Goal: Task Accomplishment & Management: Complete application form

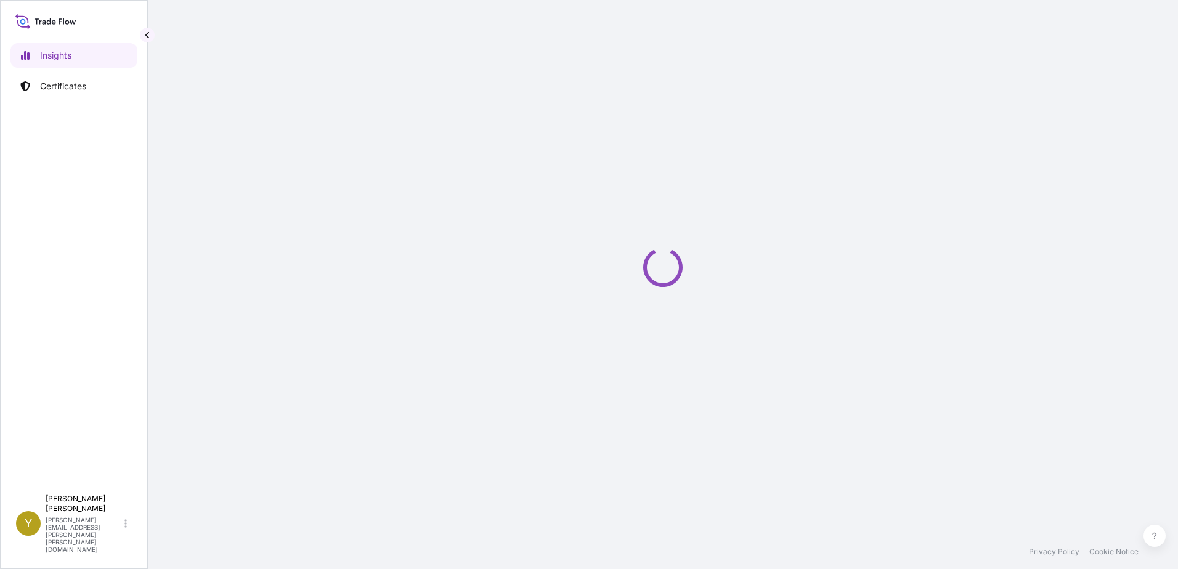
select select "2025"
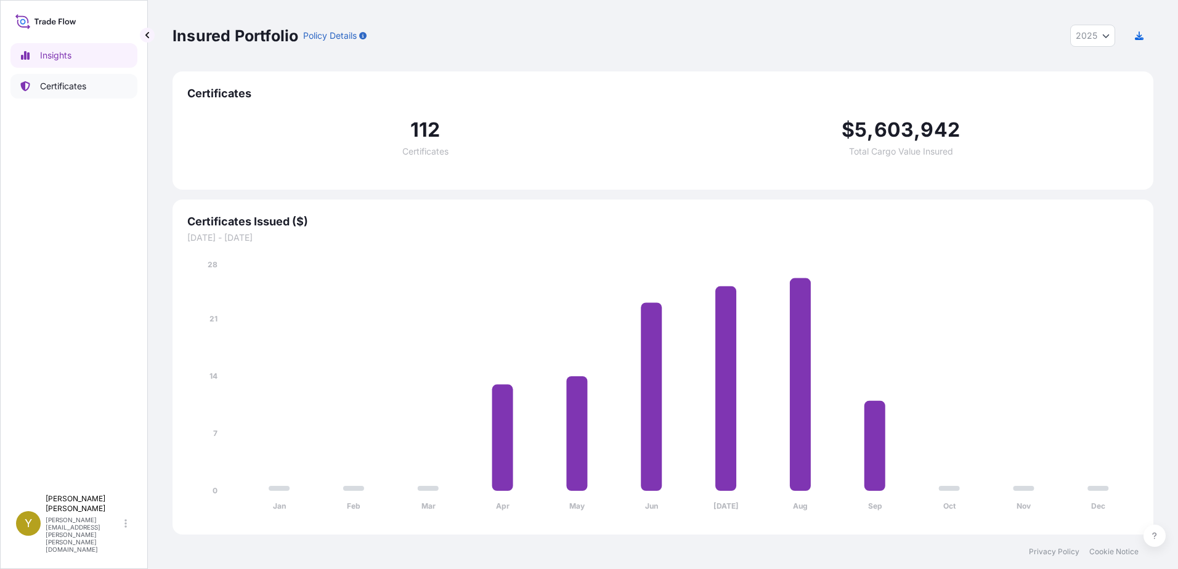
click at [57, 91] on p "Certificates" at bounding box center [63, 86] width 46 height 12
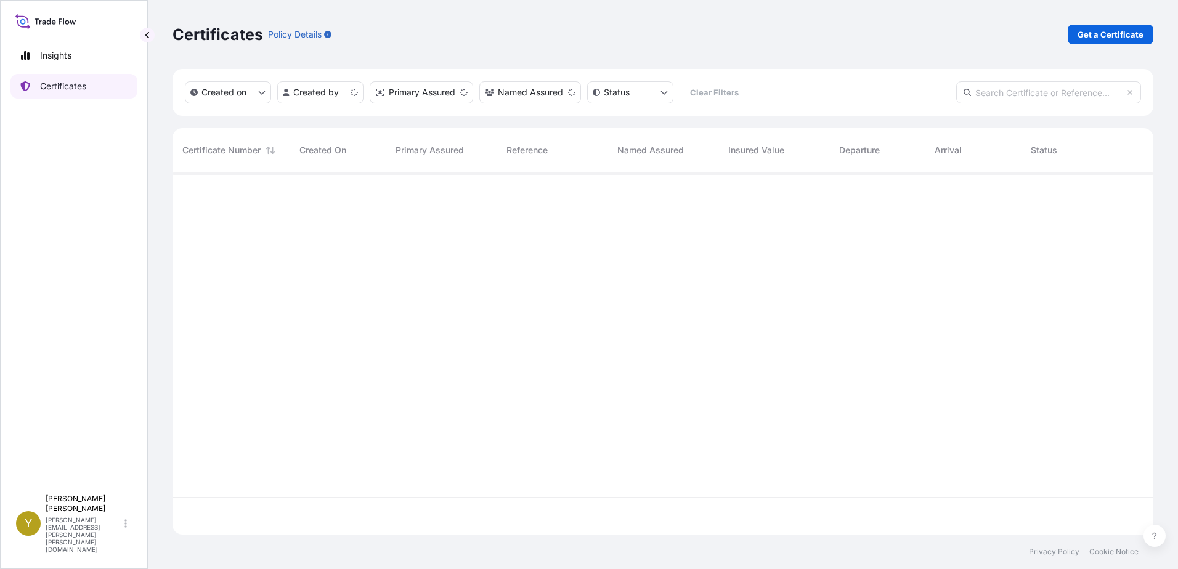
scroll to position [360, 972]
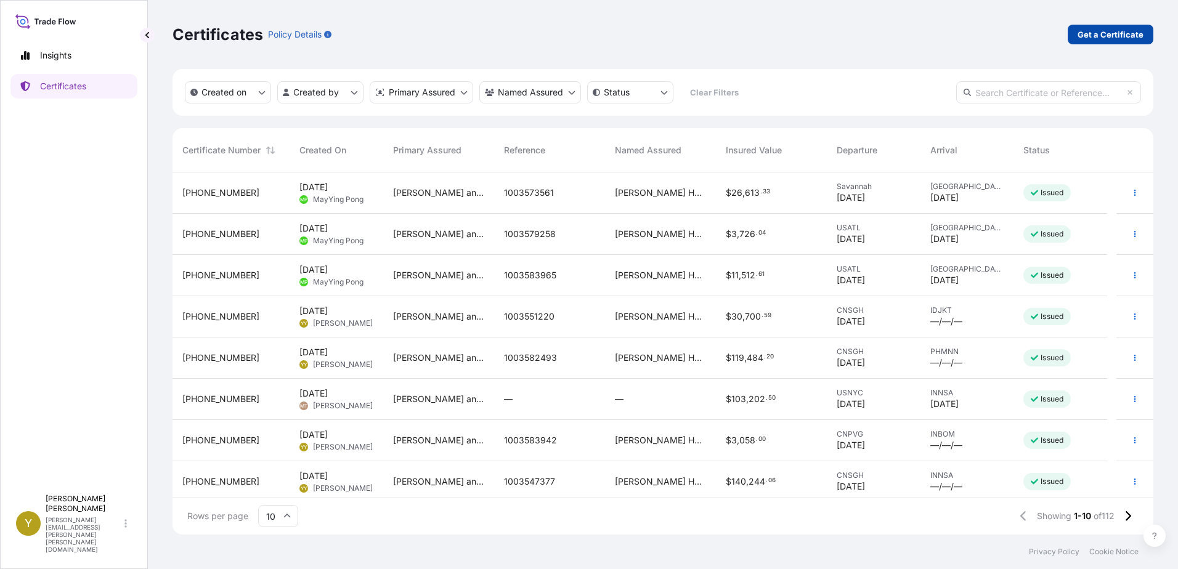
click at [1096, 31] on p "Get a Certificate" at bounding box center [1111, 34] width 66 height 12
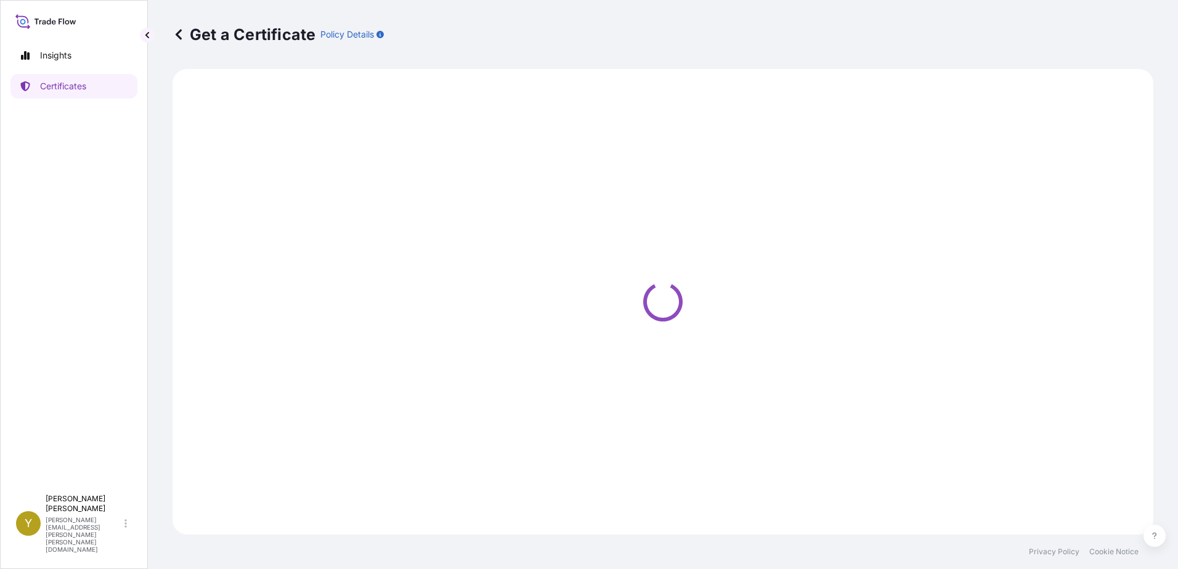
select select "Ocean Vessel"
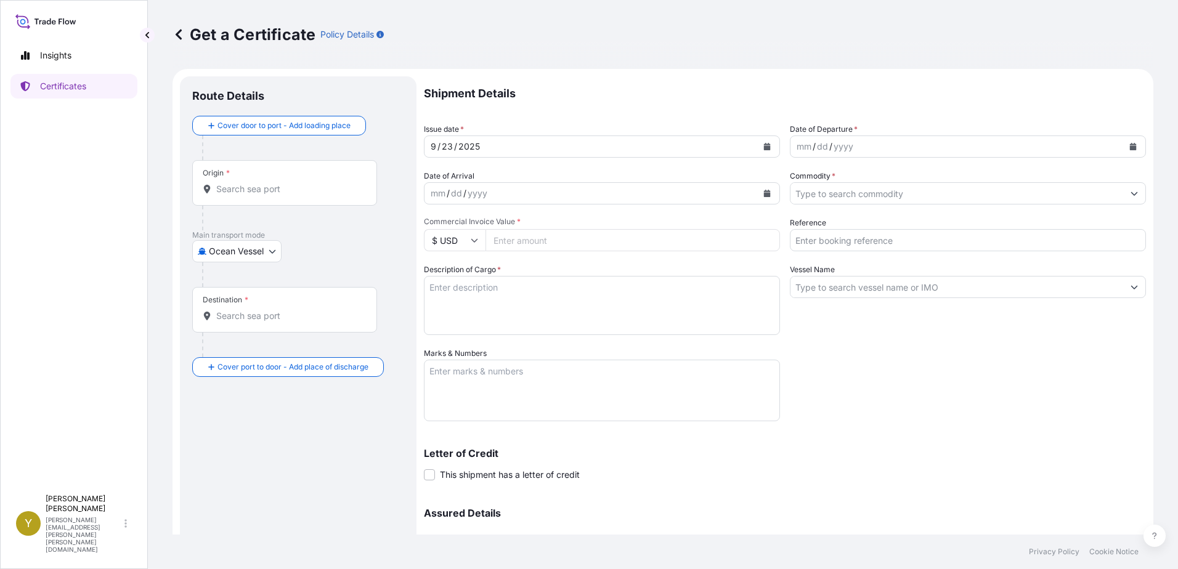
click at [291, 193] on input "Origin *" at bounding box center [288, 189] width 145 height 12
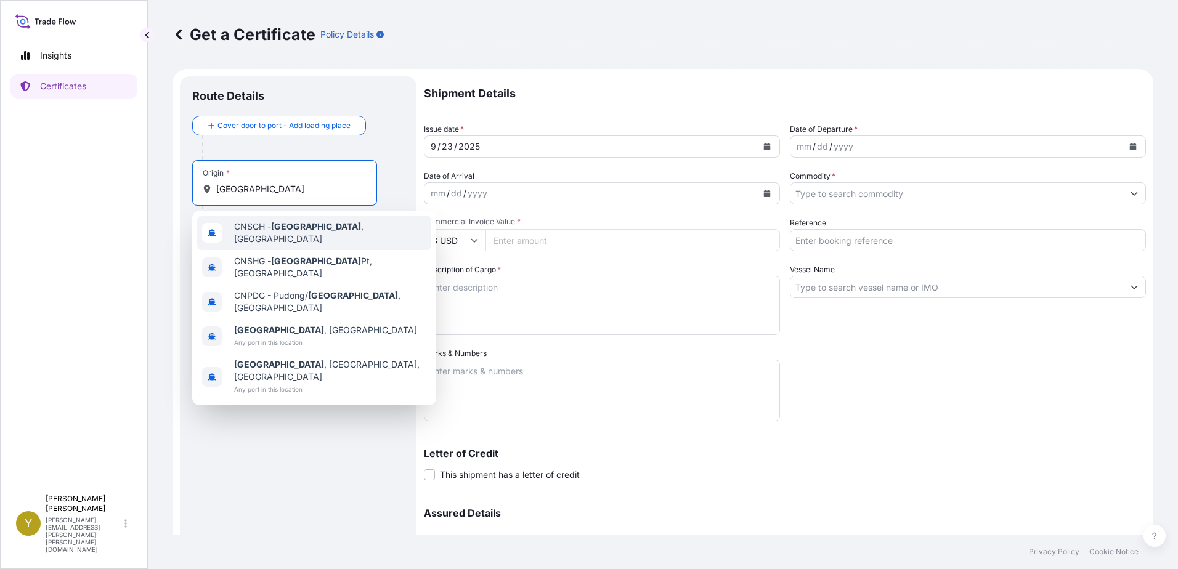
click at [307, 221] on div "CNSGH - [GEOGRAPHIC_DATA] , [GEOGRAPHIC_DATA]" at bounding box center [314, 233] width 234 height 35
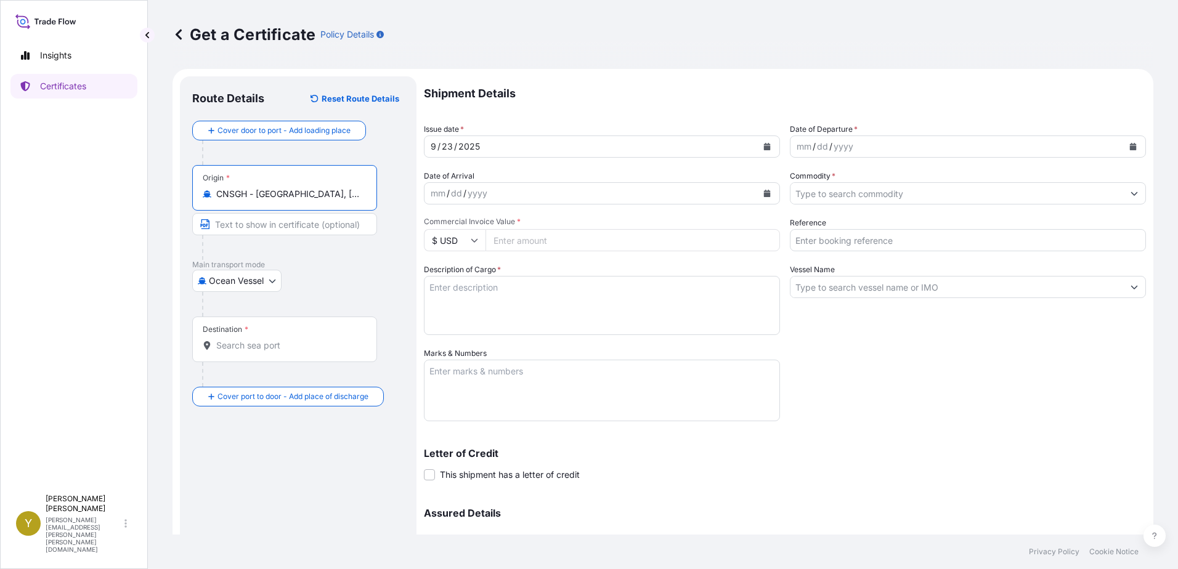
type input "CNSGH - [GEOGRAPHIC_DATA], [GEOGRAPHIC_DATA]"
click at [269, 282] on body "Insights Certificates Y [PERSON_NAME] [PERSON_NAME][EMAIL_ADDRESS][PERSON_NAME]…" at bounding box center [589, 284] width 1178 height 569
click at [237, 310] on div "Air" at bounding box center [237, 313] width 81 height 22
select select "Air"
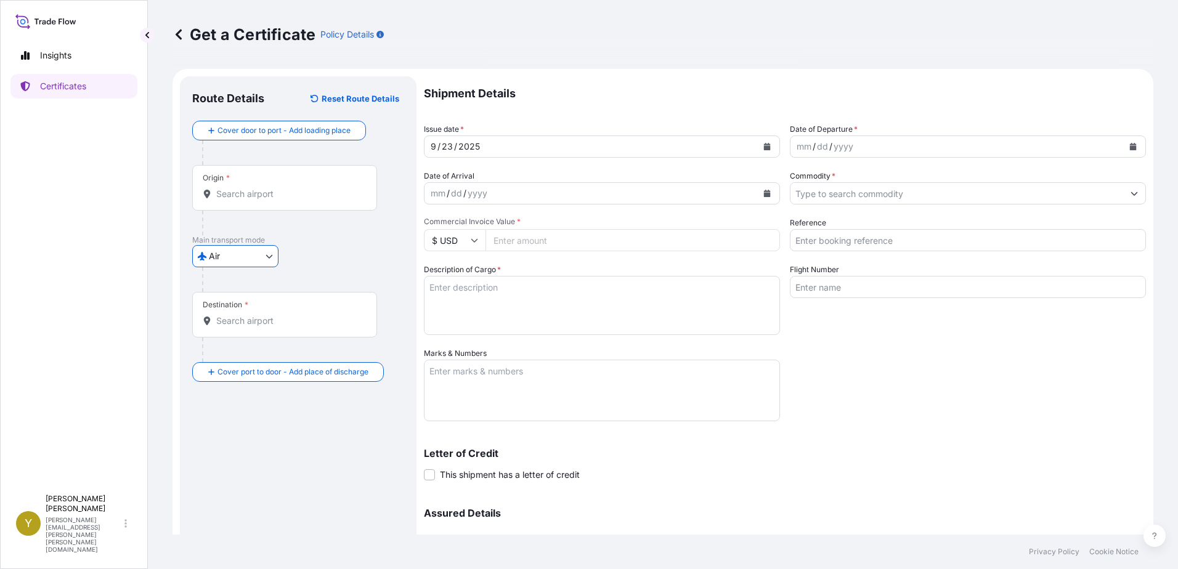
click at [293, 324] on input "Destination *" at bounding box center [288, 321] width 145 height 12
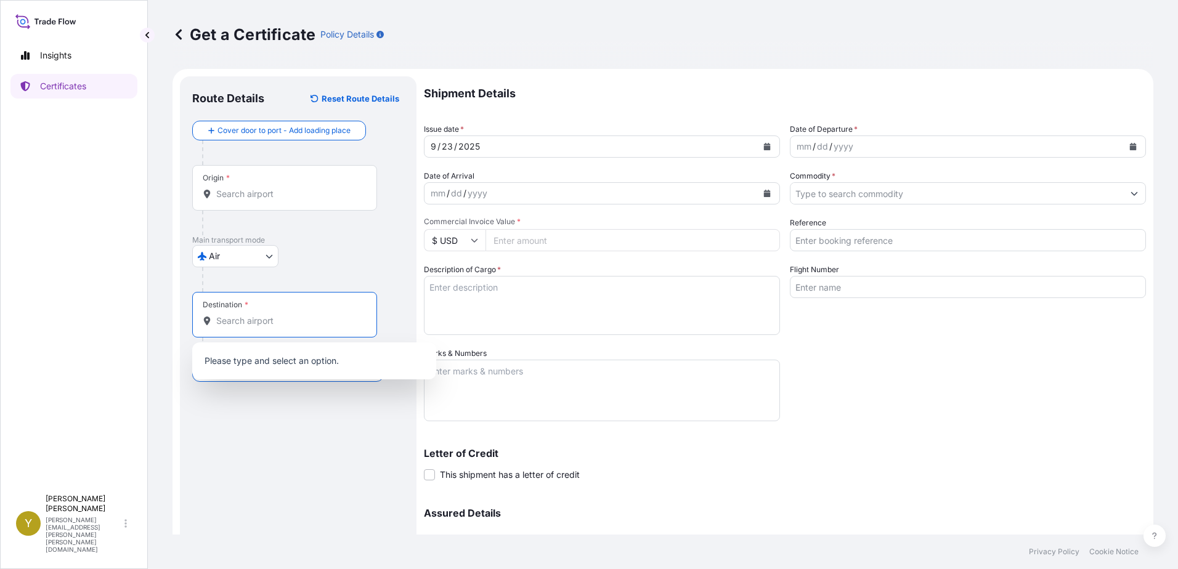
click at [259, 195] on input "Origin *" at bounding box center [288, 194] width 145 height 12
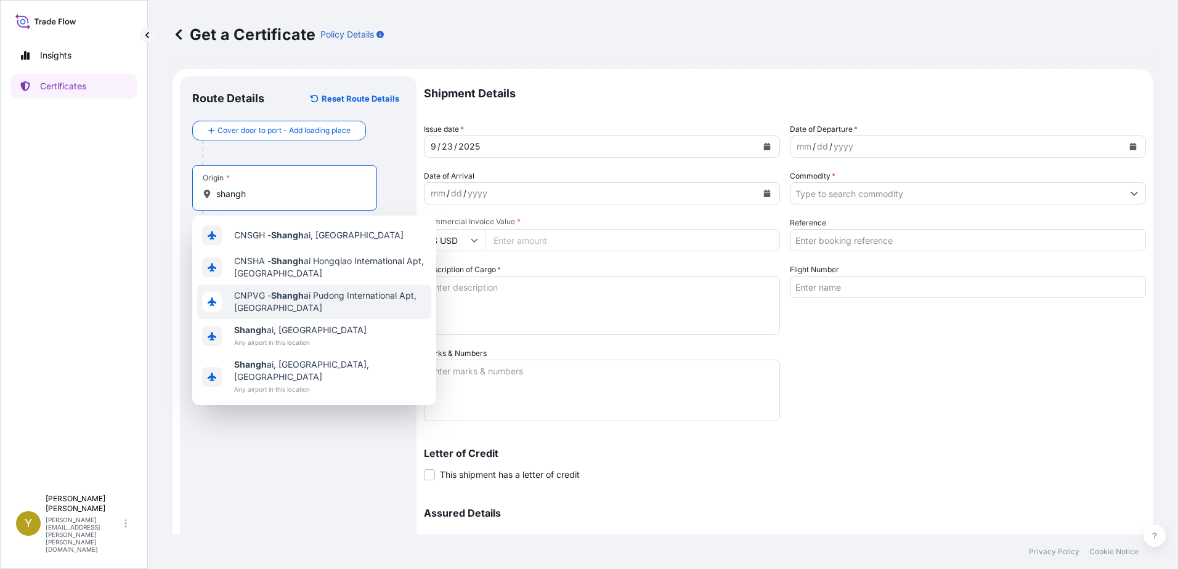
click at [326, 301] on span "CNPVG - Shangh ai Pudong International Apt, [GEOGRAPHIC_DATA]" at bounding box center [330, 302] width 192 height 25
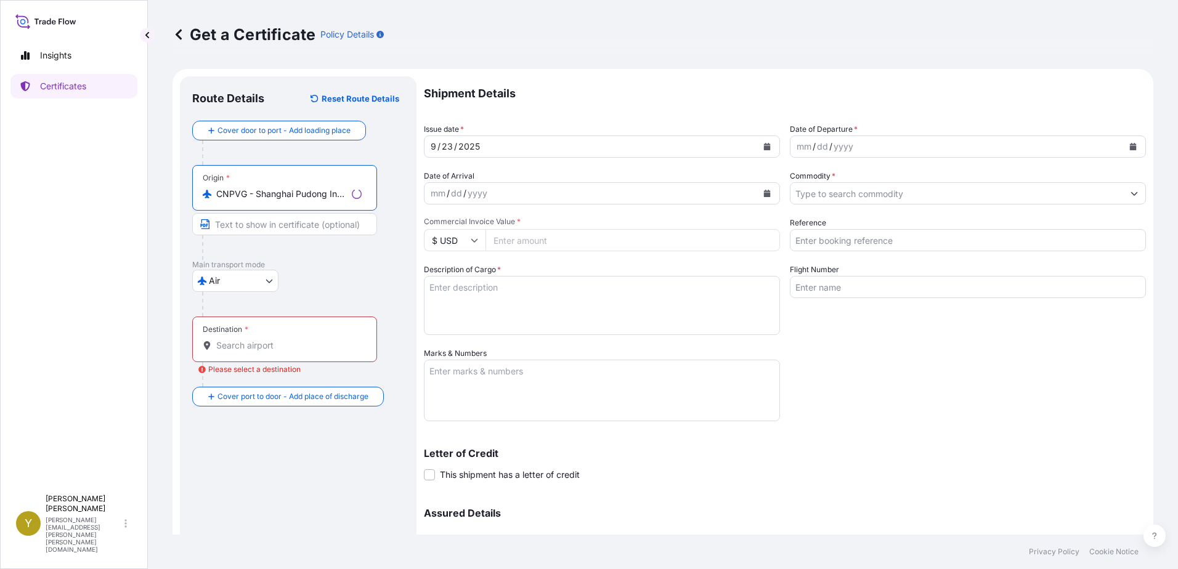
type input "CNPVG - Shanghai Pudong International Apt, [GEOGRAPHIC_DATA]"
click at [293, 343] on input "Destination * Please select a destination" at bounding box center [288, 345] width 145 height 12
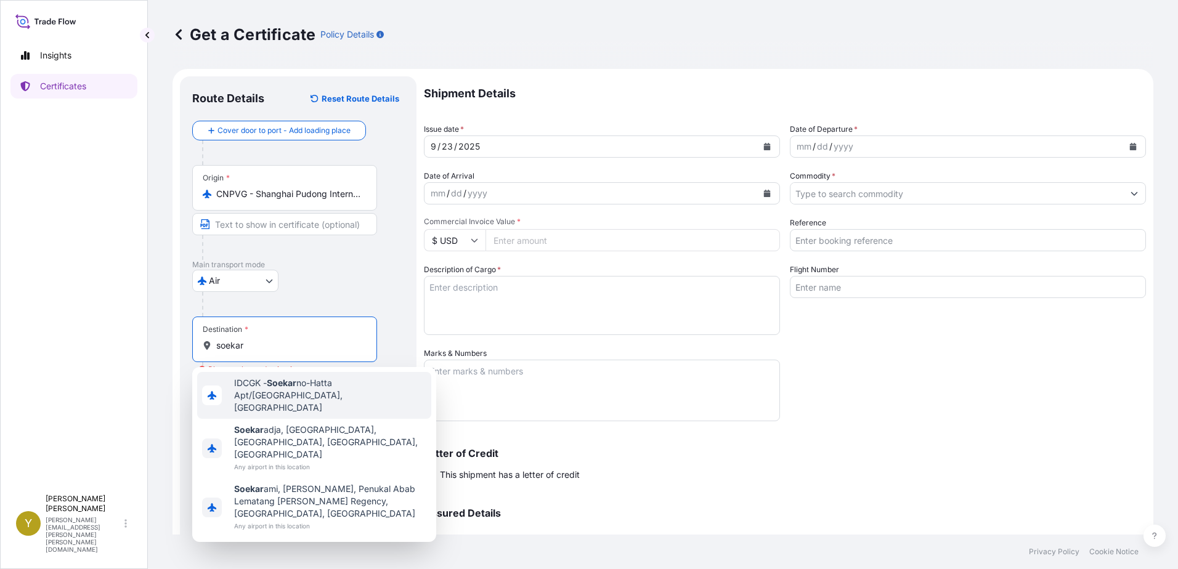
click at [299, 396] on span "IDCGK - Soekar no-Hatta Apt/[GEOGRAPHIC_DATA], [GEOGRAPHIC_DATA]" at bounding box center [330, 395] width 192 height 37
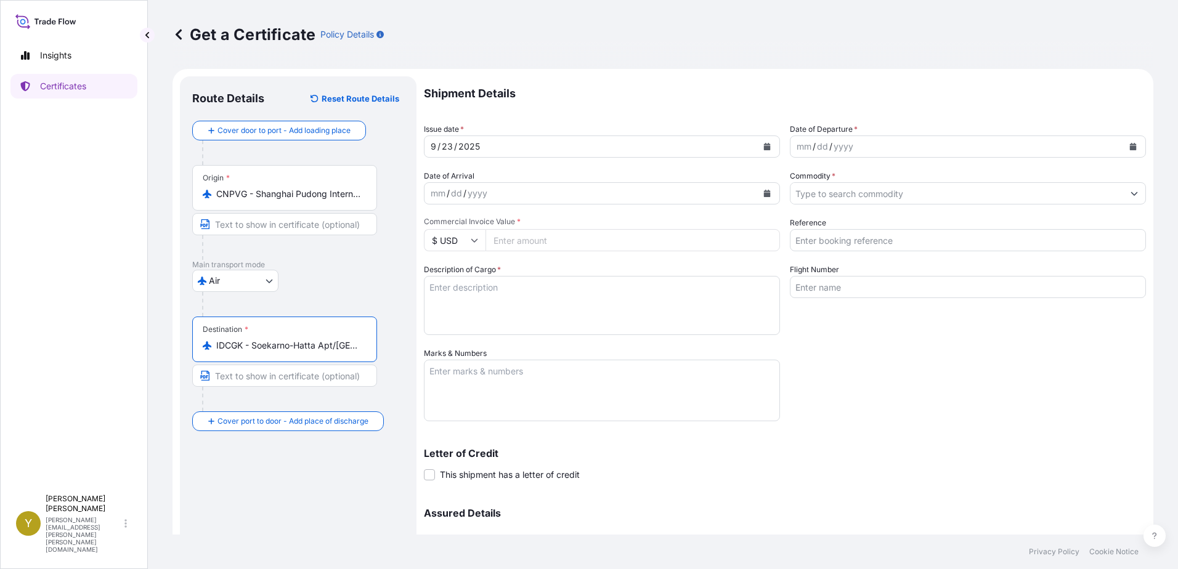
type input "IDCGK - Soekarno-Hatta Apt/[GEOGRAPHIC_DATA], [GEOGRAPHIC_DATA]"
click at [907, 148] on div "mm / dd / yyyy" at bounding box center [956, 147] width 333 height 22
click at [1130, 147] on icon "Calendar" at bounding box center [1133, 146] width 7 height 7
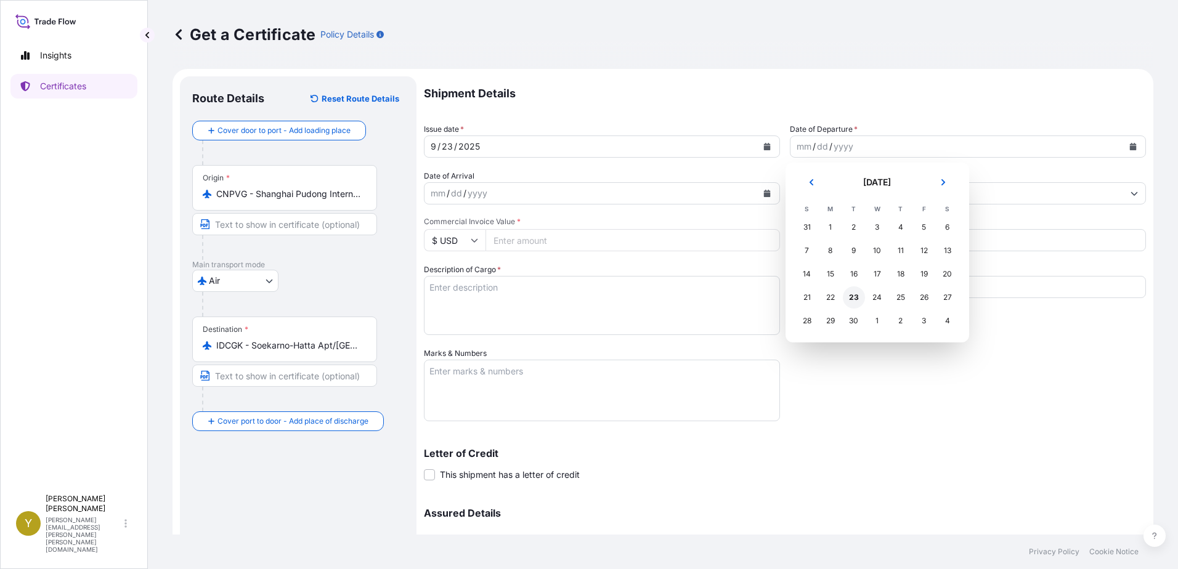
click at [855, 297] on div "23" at bounding box center [854, 297] width 22 height 22
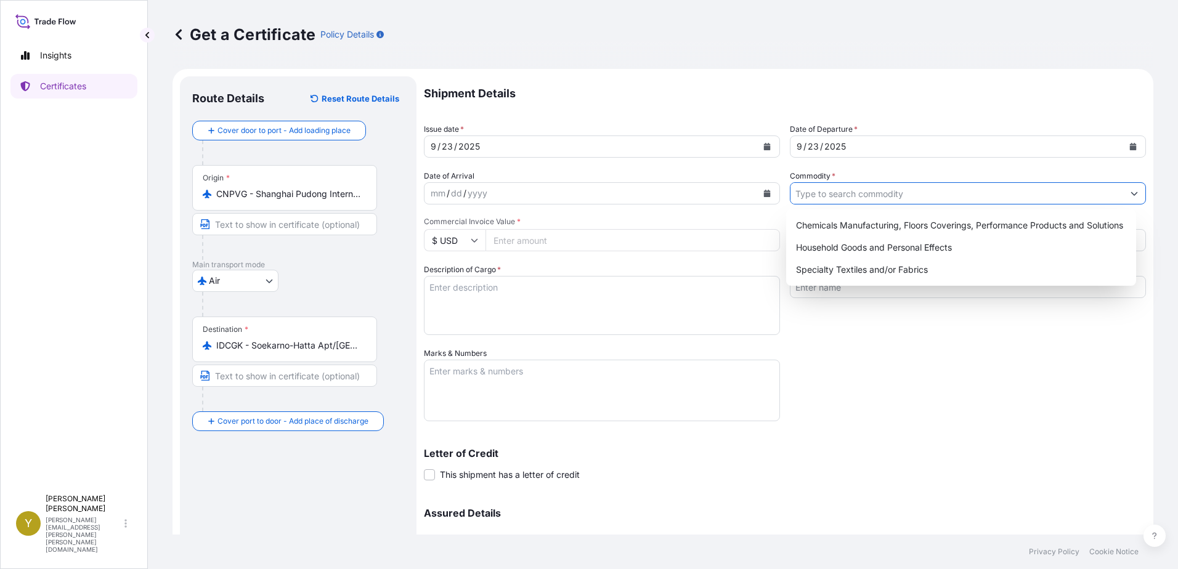
click at [883, 192] on input "Commodity *" at bounding box center [956, 193] width 333 height 22
click at [906, 220] on div "Chemicals Manufacturing, Floors Coverings, Performance Products and Solutions" at bounding box center [961, 225] width 341 height 22
type input "Chemicals Manufacturing, Floors Coverings, Performance Products and Solutions"
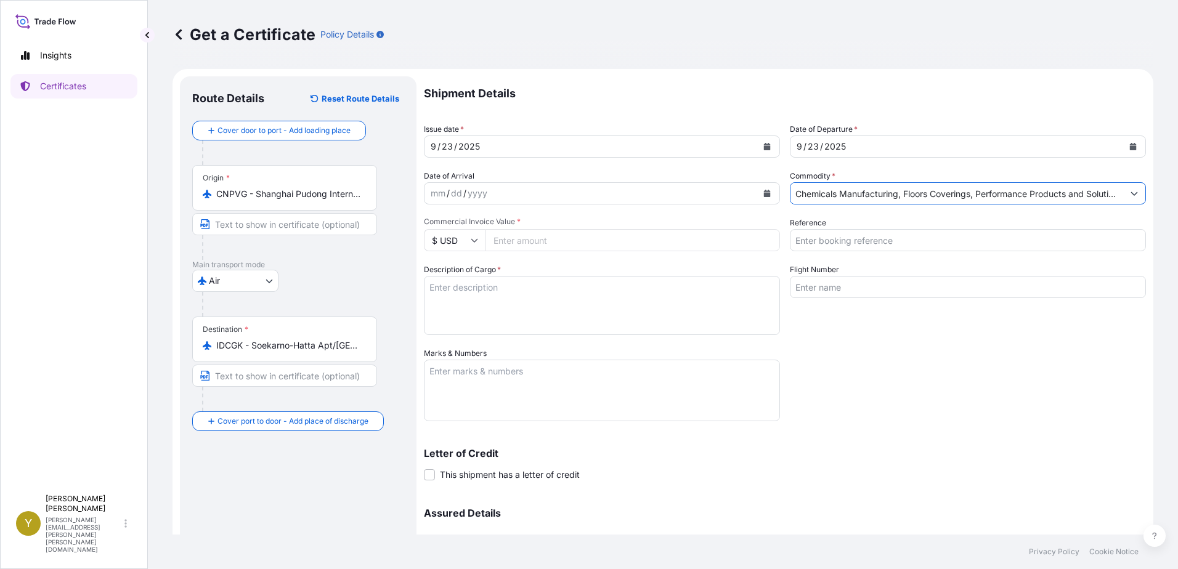
click at [561, 238] on input "Commercial Invoice Value *" at bounding box center [632, 240] width 294 height 22
type input "9685.75"
drag, startPoint x: 849, startPoint y: 232, endPoint x: 858, endPoint y: 230, distance: 9.4
click at [850, 232] on input "Reference" at bounding box center [968, 240] width 356 height 22
click at [852, 242] on input "Reference" at bounding box center [968, 240] width 356 height 22
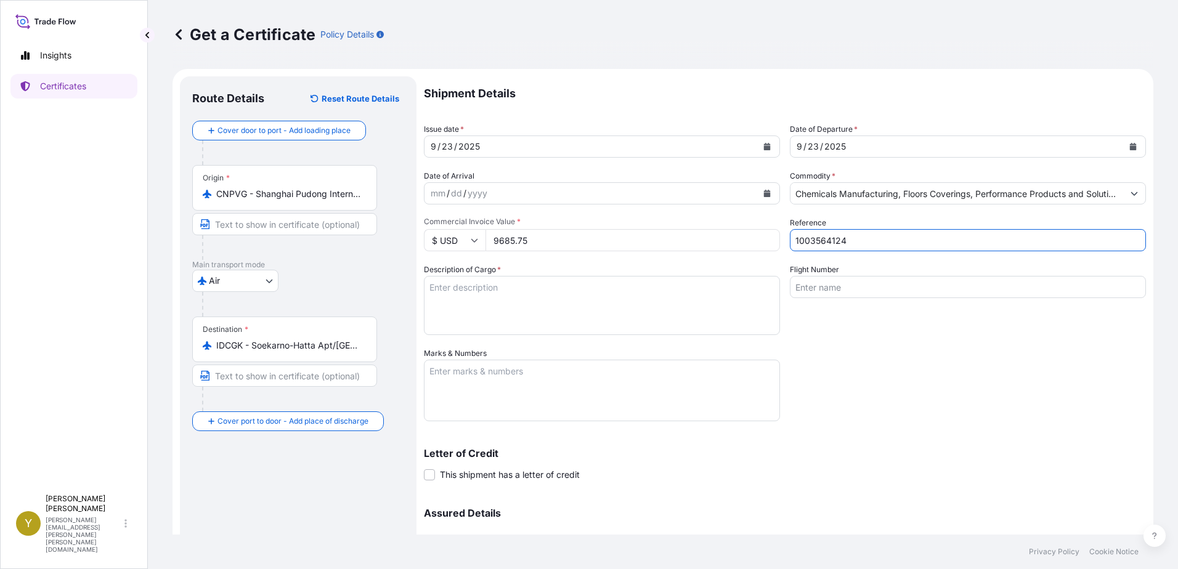
type input "1003564124"
click at [607, 306] on textarea "Description of Cargo *" at bounding box center [602, 305] width 356 height 59
type textarea "LUXURY VINYL TILES"
click at [858, 283] on input "Flight Number" at bounding box center [968, 287] width 356 height 22
type input "MU5069"
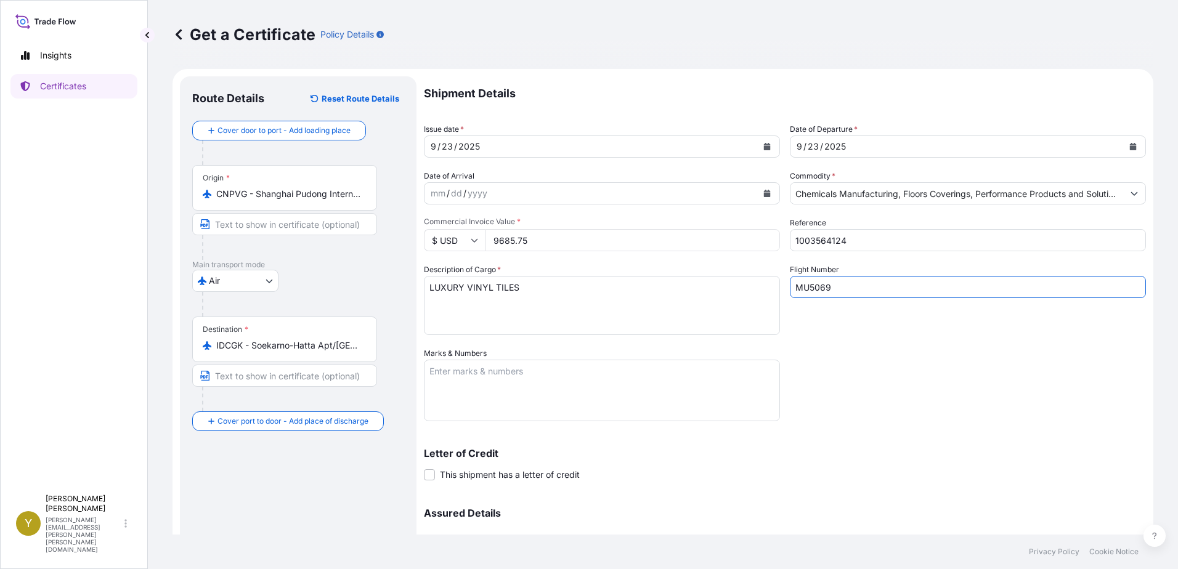
click at [579, 381] on textarea "Marks & Numbers" at bounding box center [602, 391] width 356 height 62
type textarea "1003564124 VINOTINDO"
click at [916, 444] on div "Letter of Credit This shipment has a letter of credit Letter of credit * Letter…" at bounding box center [785, 457] width 722 height 47
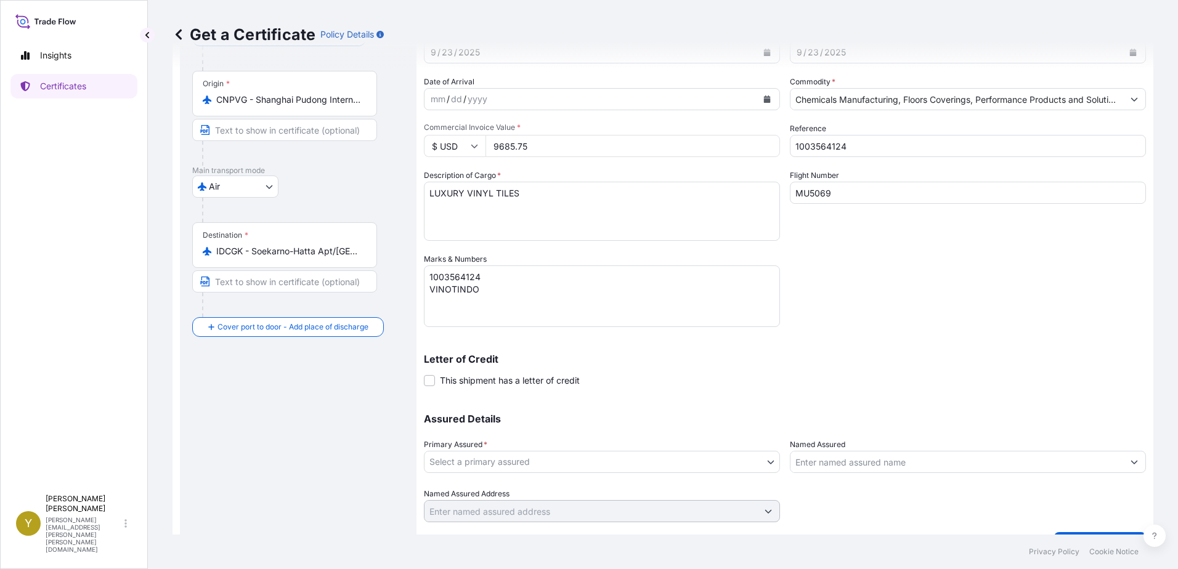
scroll to position [124, 0]
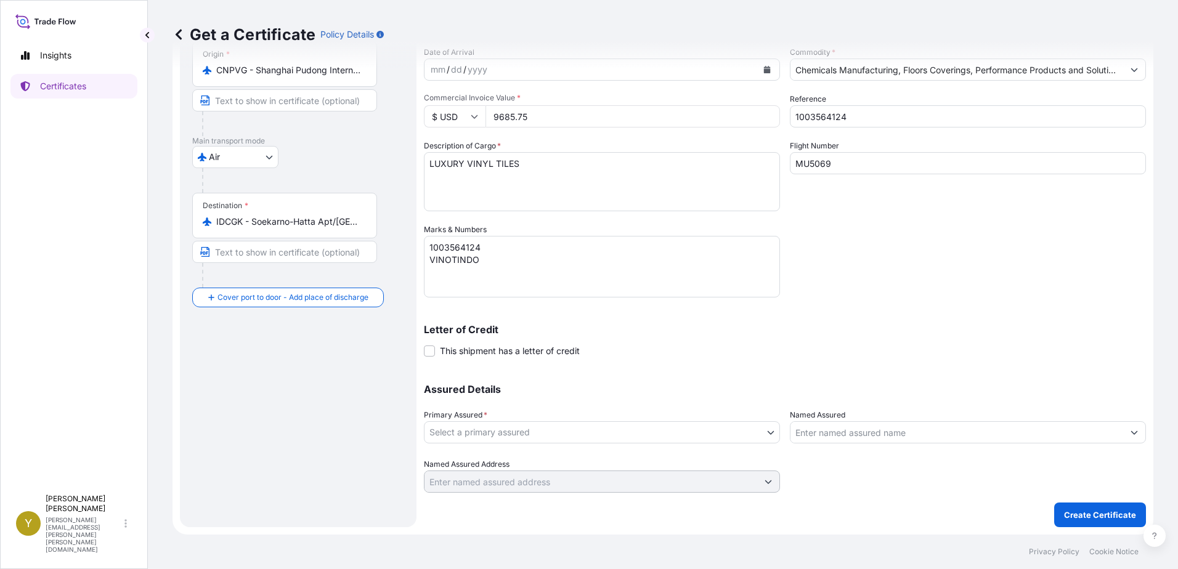
click at [699, 431] on body "Insights Certificates Y [PERSON_NAME] [PERSON_NAME][EMAIL_ADDRESS][PERSON_NAME]…" at bounding box center [589, 284] width 1178 height 569
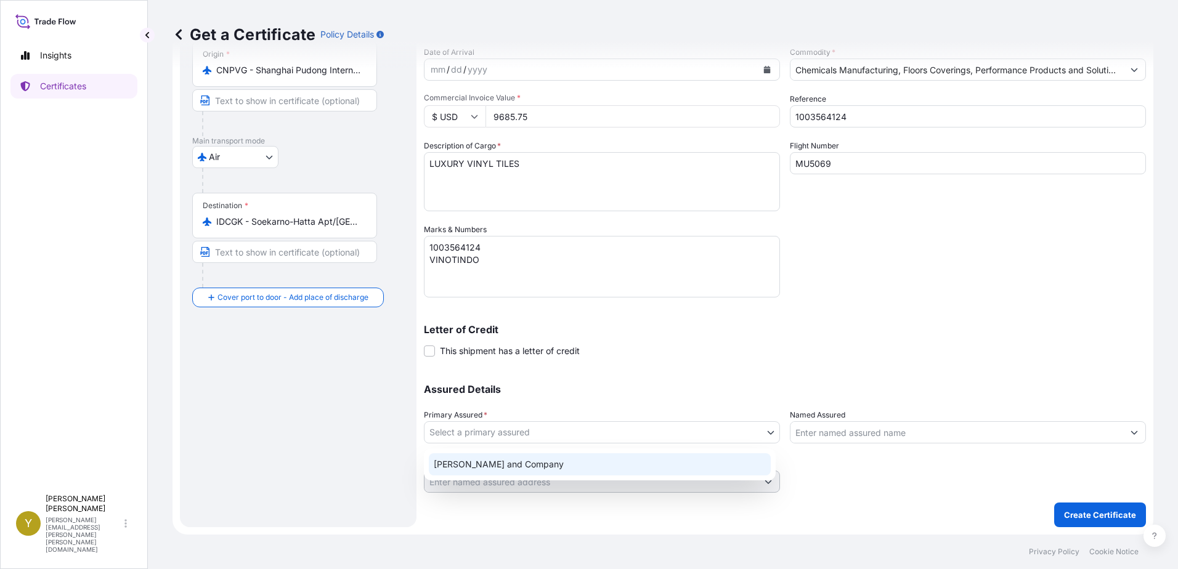
click at [588, 473] on div "[PERSON_NAME] and Company" at bounding box center [600, 464] width 342 height 22
select select "31531"
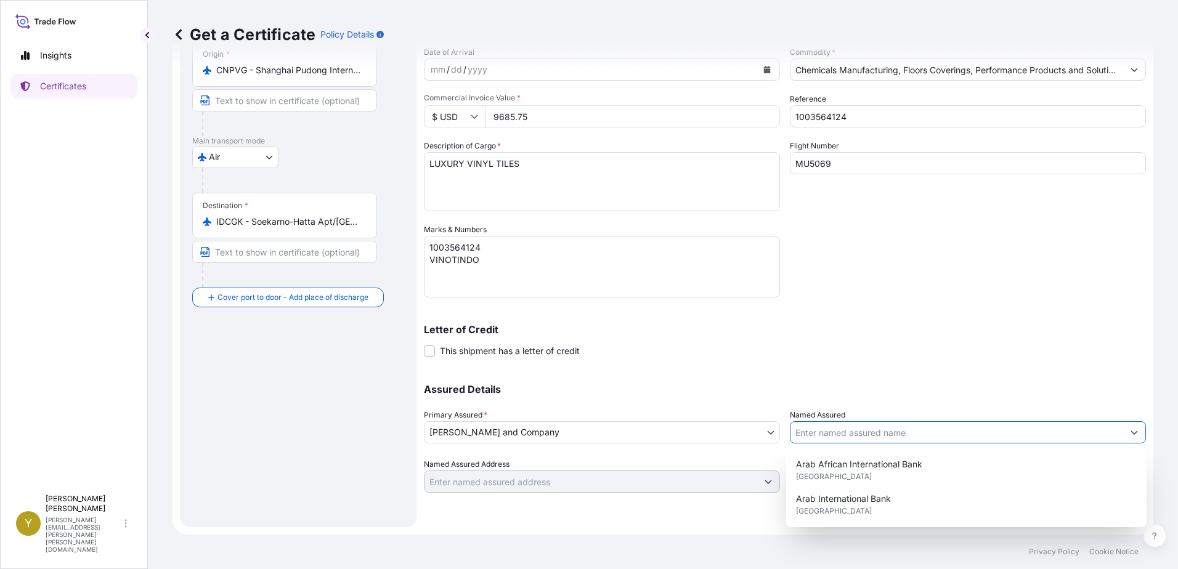
click at [878, 434] on input "Named Assured" at bounding box center [956, 432] width 333 height 22
click at [916, 428] on input "Named Assured" at bounding box center [956, 432] width 333 height 22
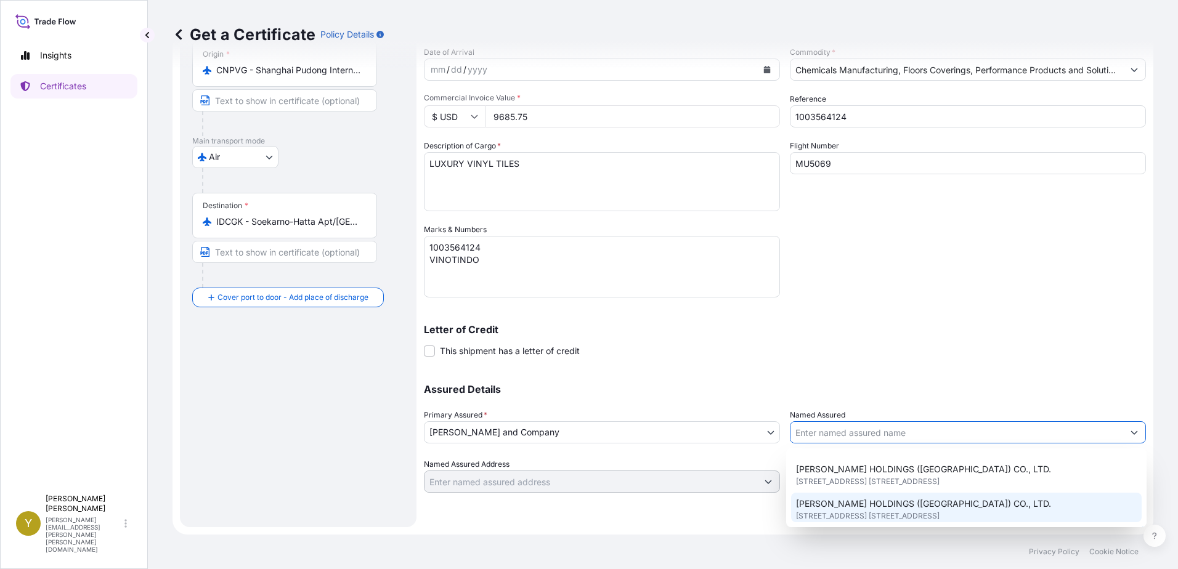
click at [955, 510] on span "[PERSON_NAME] HOLDINGS ([GEOGRAPHIC_DATA]) CO., LTD." at bounding box center [923, 504] width 255 height 12
type input "[PERSON_NAME] HOLDINGS ([GEOGRAPHIC_DATA]) CO., LTD."
type input "[STREET_ADDRESS] [STREET_ADDRESS],"
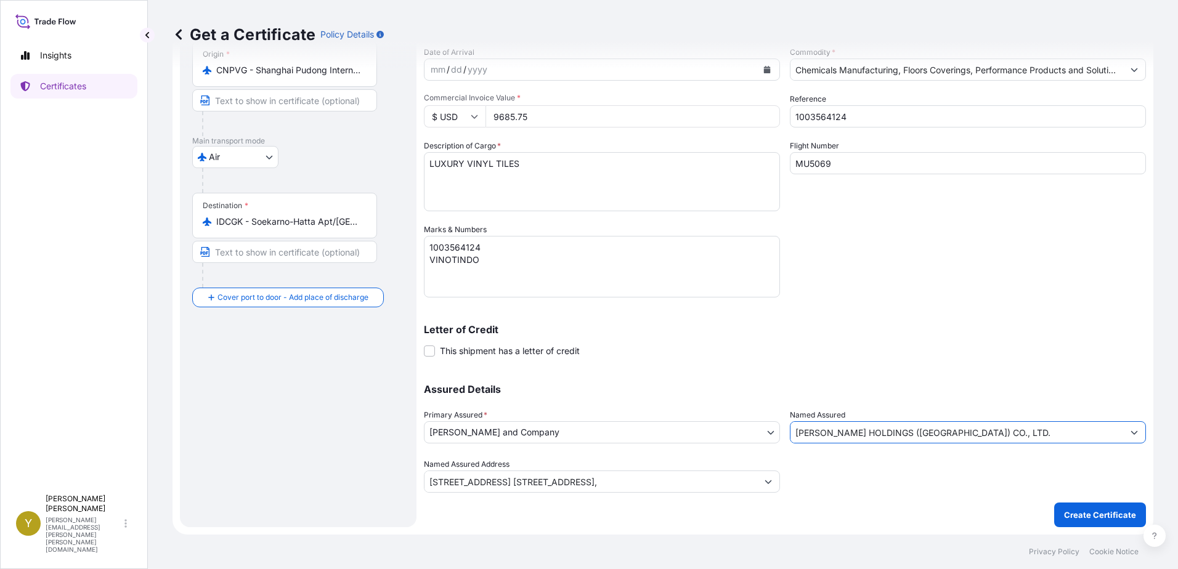
click at [967, 341] on div "Letter of Credit This shipment has a letter of credit Letter of credit * Letter…" at bounding box center [785, 341] width 722 height 33
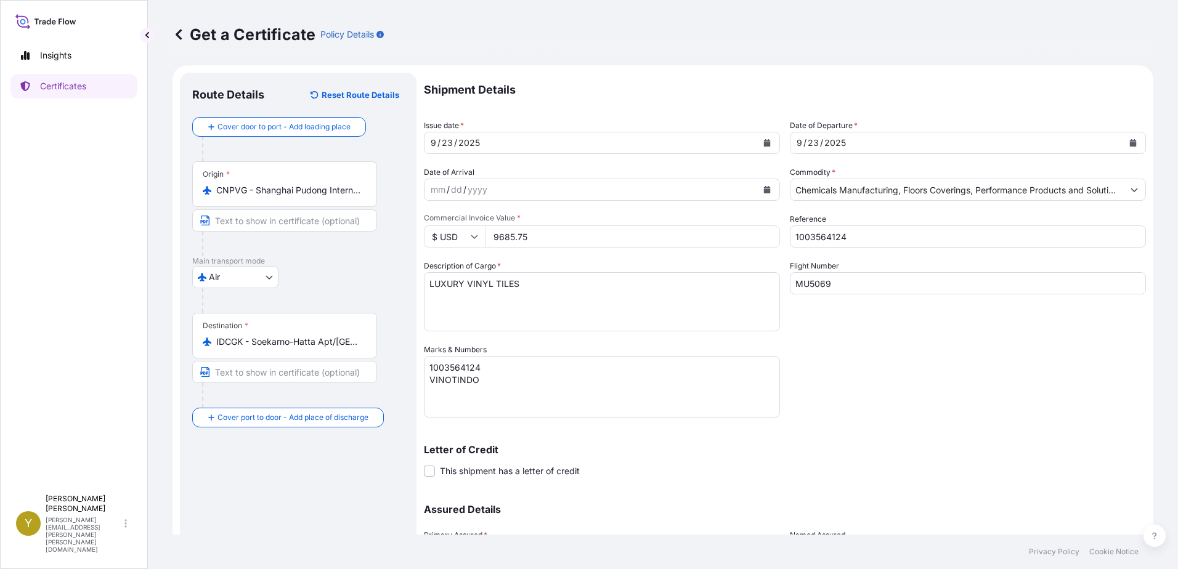
scroll to position [0, 0]
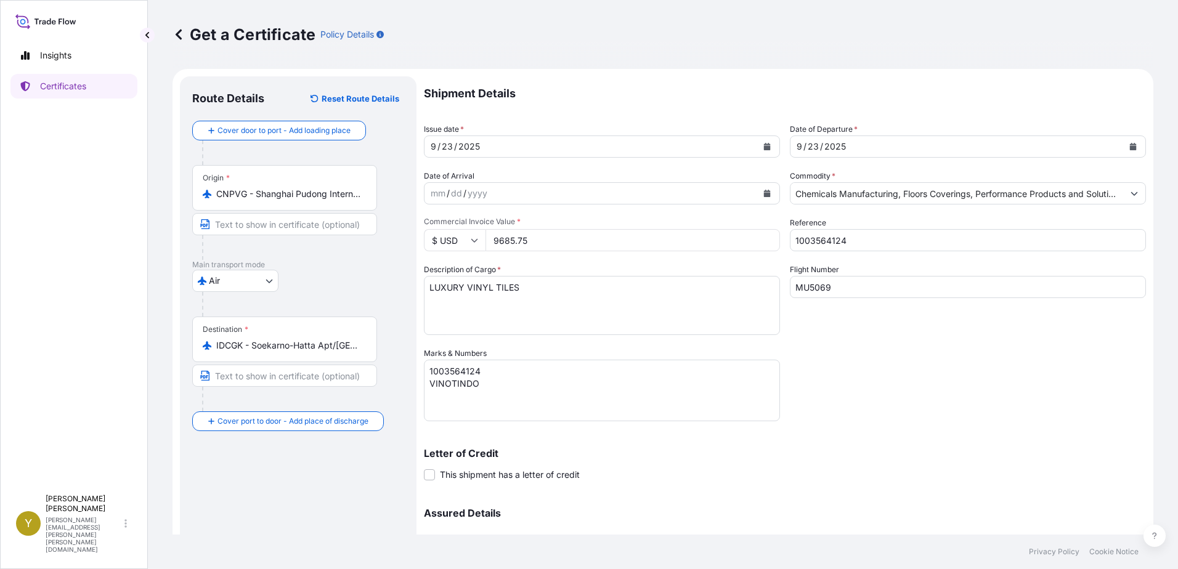
click at [928, 400] on div "Shipment Details Issue date * [DATE] Date of Departure * [DATE] Date of Arrival…" at bounding box center [785, 346] width 722 height 540
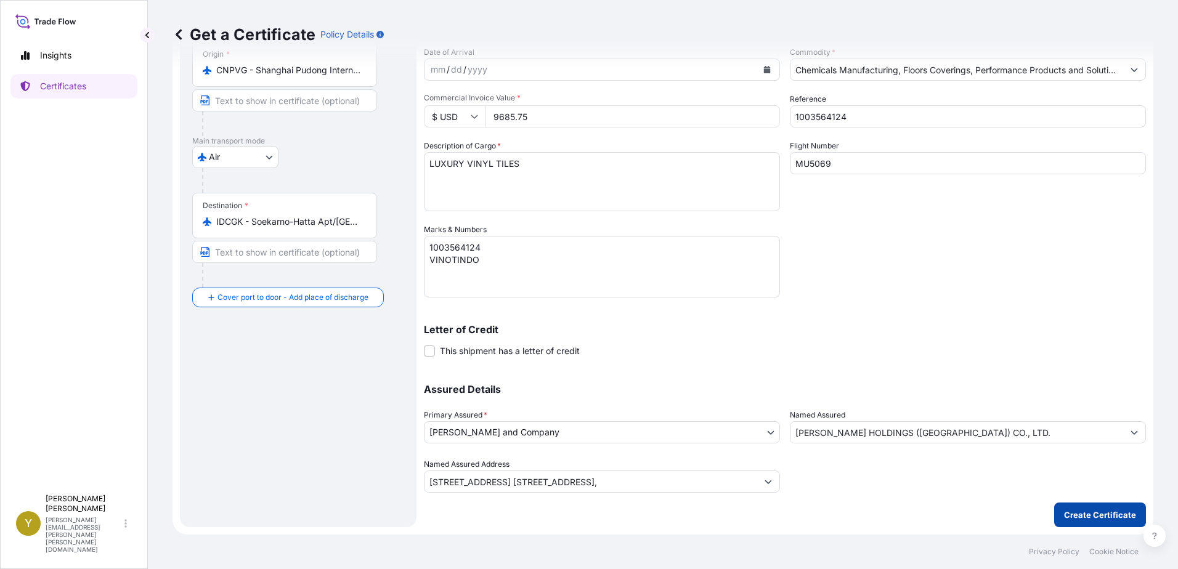
click at [1068, 509] on p "Create Certificate" at bounding box center [1100, 515] width 72 height 12
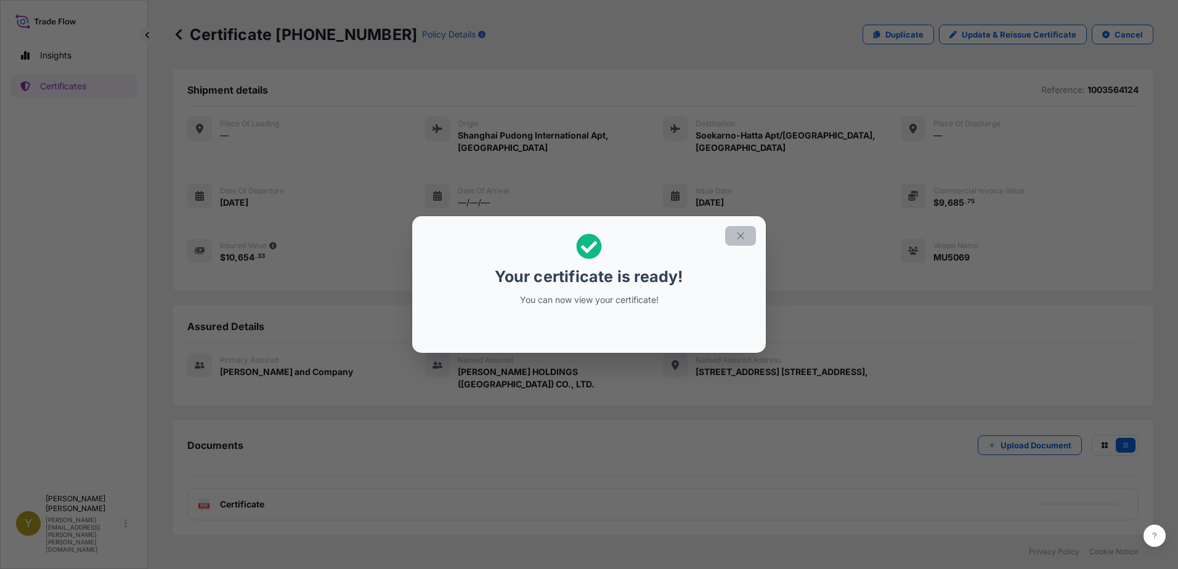
click at [742, 233] on icon "button" at bounding box center [740, 235] width 11 height 11
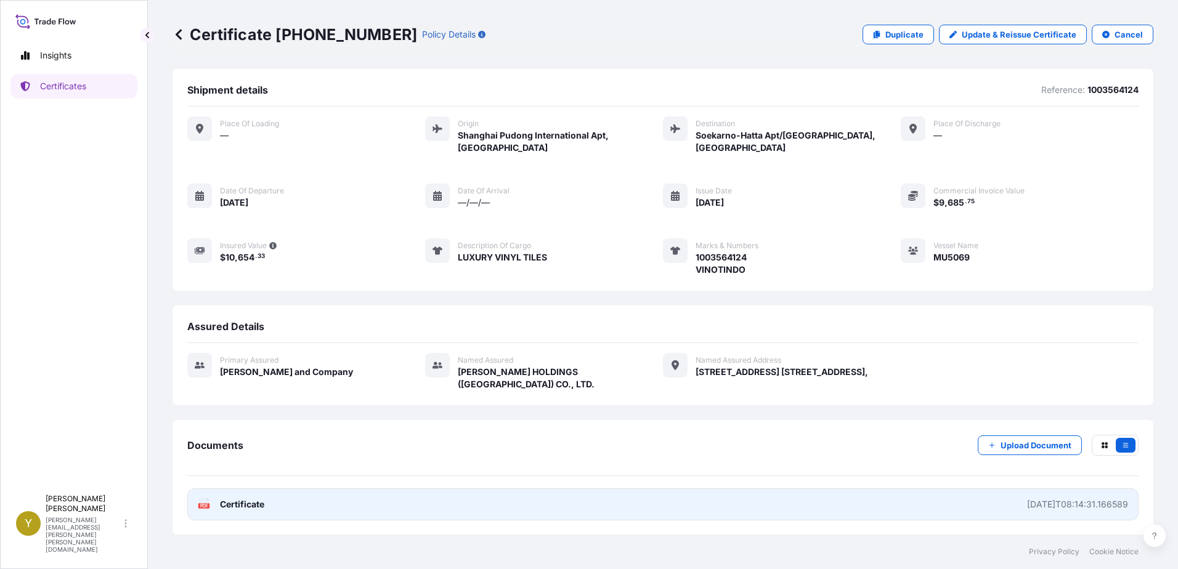
click at [238, 498] on span "Certificate" at bounding box center [242, 504] width 44 height 12
